Goal: Information Seeking & Learning: Compare options

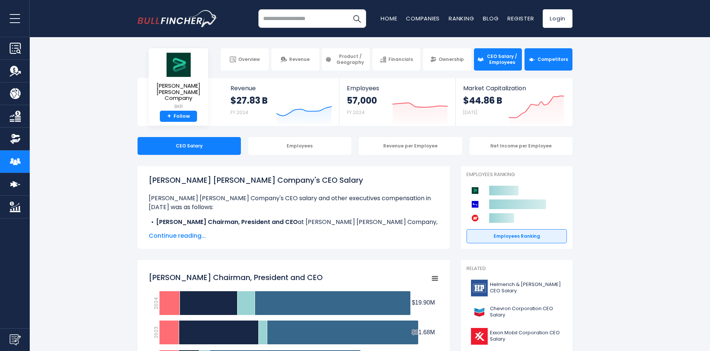
click at [555, 60] on span "Competitors" at bounding box center [552, 59] width 30 height 6
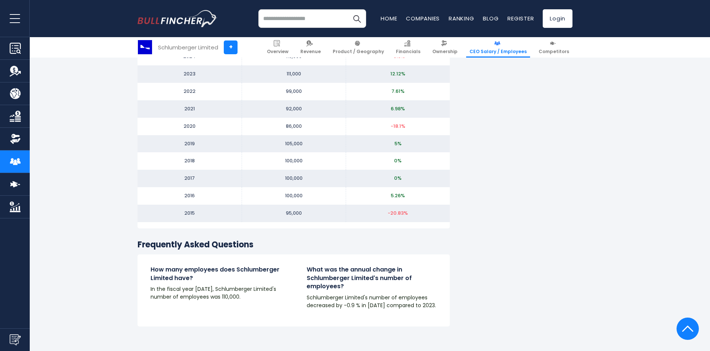
scroll to position [781, 0]
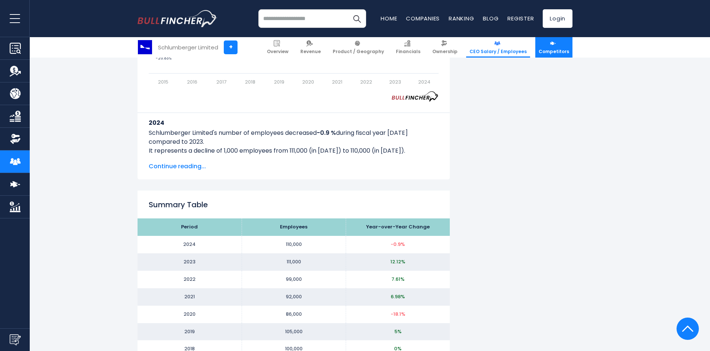
click at [552, 49] on span "Competitors" at bounding box center [554, 52] width 30 height 6
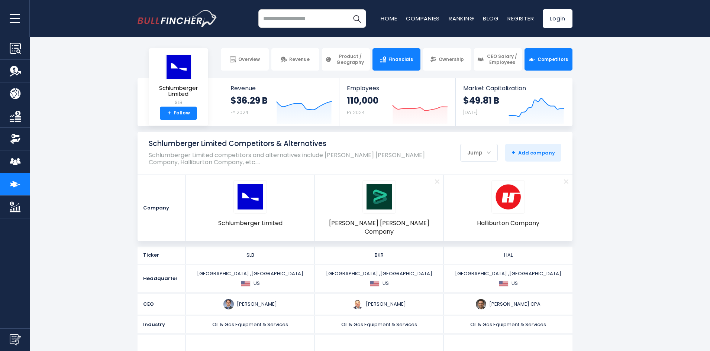
click at [401, 55] on link "Financials" at bounding box center [396, 59] width 48 height 22
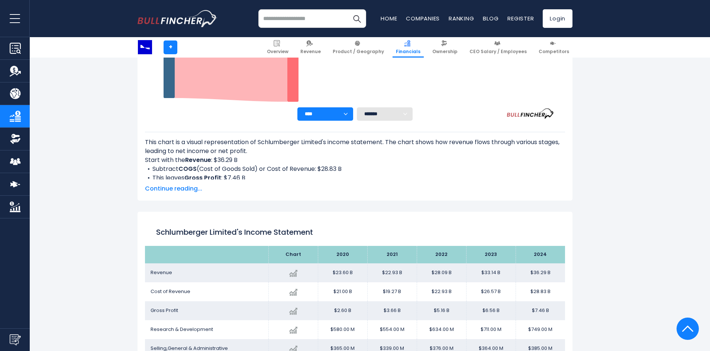
scroll to position [68, 0]
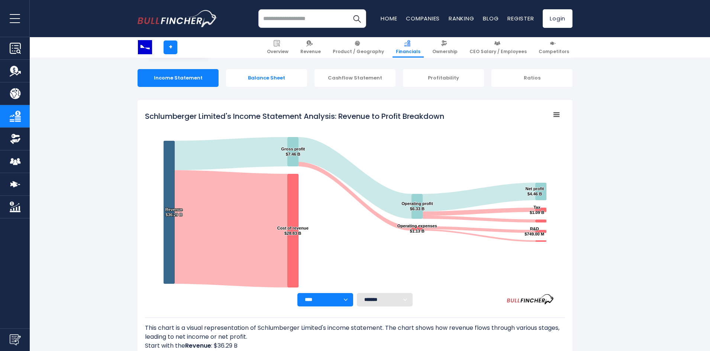
click at [271, 77] on div "Balance Sheet" at bounding box center [266, 78] width 81 height 18
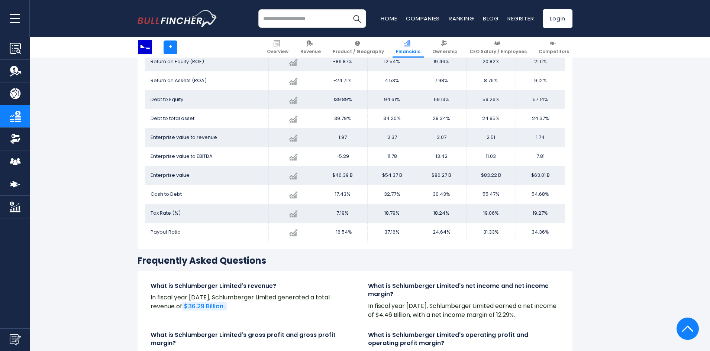
scroll to position [1264, 0]
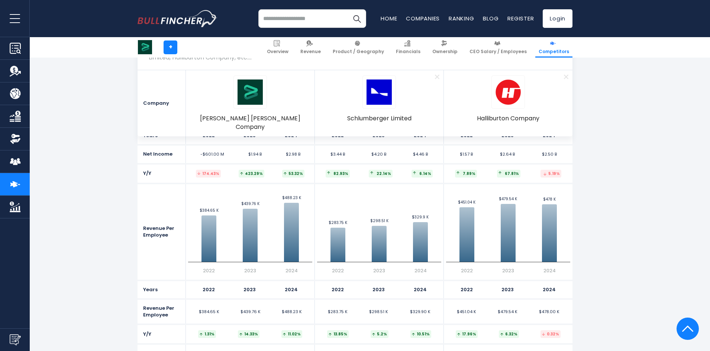
scroll to position [1561, 0]
click at [371, 44] on link "Product / Geography" at bounding box center [358, 47] width 58 height 20
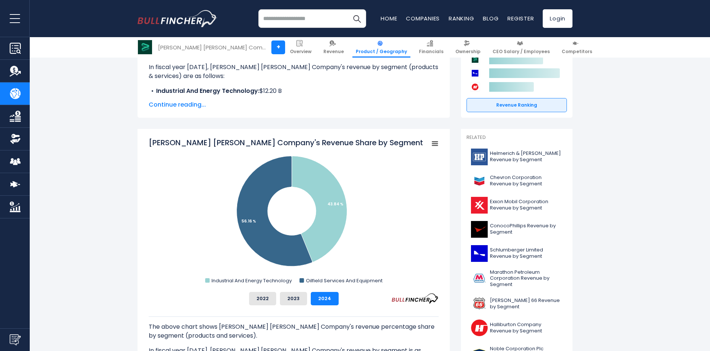
scroll to position [149, 0]
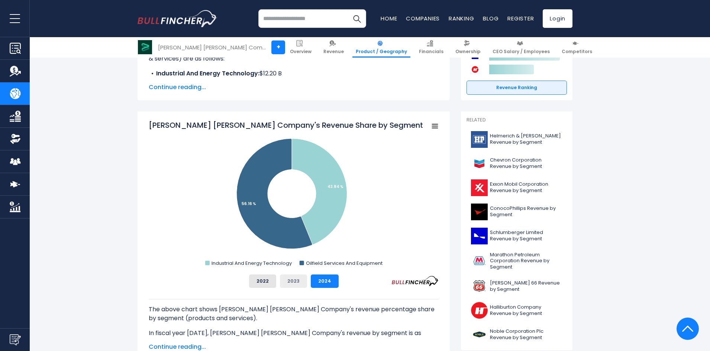
click at [296, 278] on button "2023" at bounding box center [293, 281] width 27 height 13
click at [265, 282] on button "2022" at bounding box center [262, 281] width 27 height 13
click at [293, 282] on button "2023" at bounding box center [293, 281] width 27 height 13
click at [327, 281] on button "2024" at bounding box center [325, 281] width 28 height 13
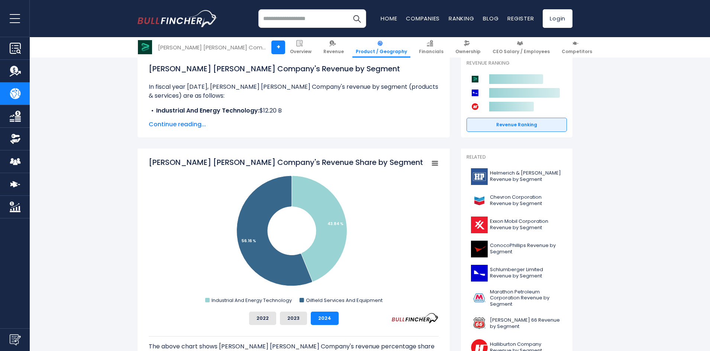
scroll to position [0, 0]
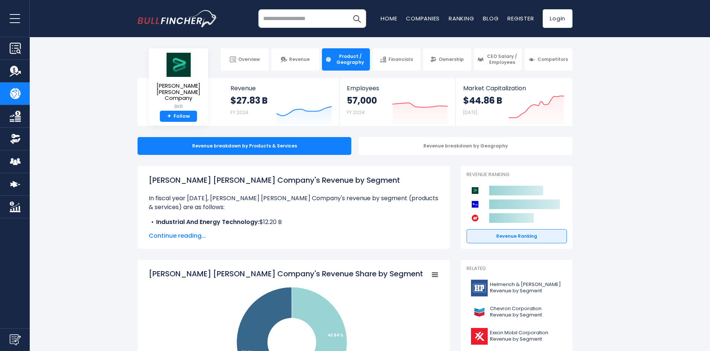
click at [174, 235] on span "Continue reading..." at bounding box center [294, 236] width 290 height 9
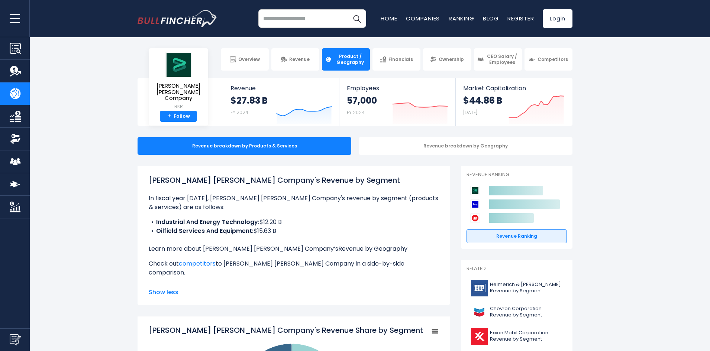
click at [338, 248] on link "Revenue by Geography" at bounding box center [372, 249] width 69 height 9
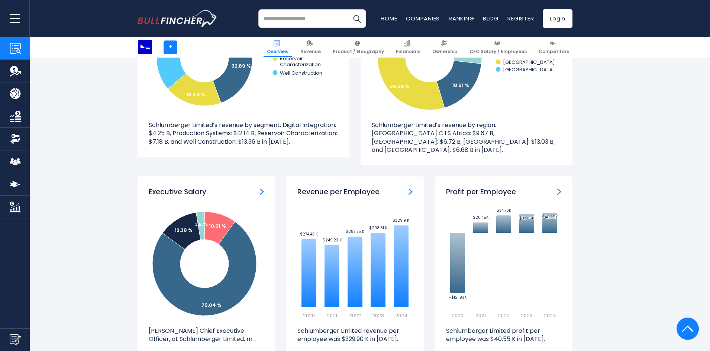
scroll to position [632, 0]
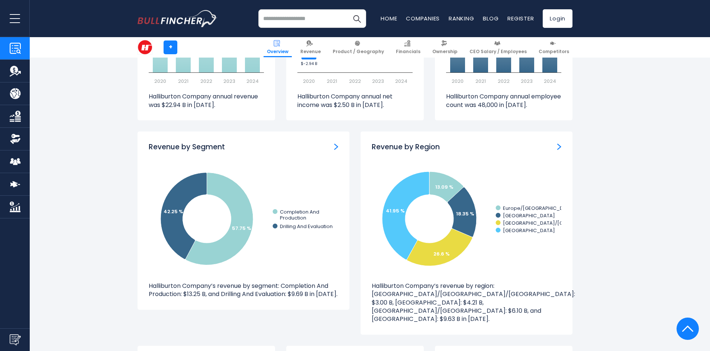
scroll to position [632, 0]
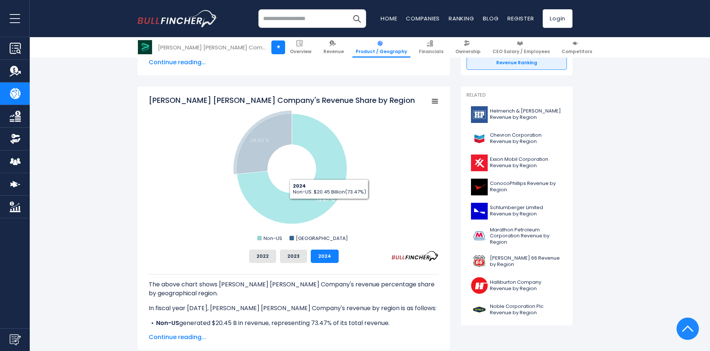
scroll to position [186, 0]
